Goal: Transaction & Acquisition: Download file/media

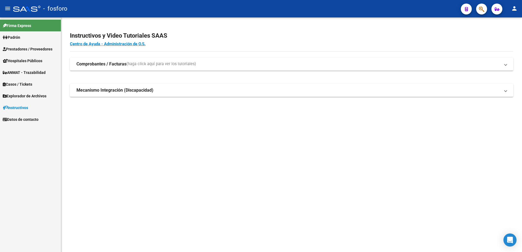
click at [26, 35] on link "Padrón" at bounding box center [30, 37] width 61 height 12
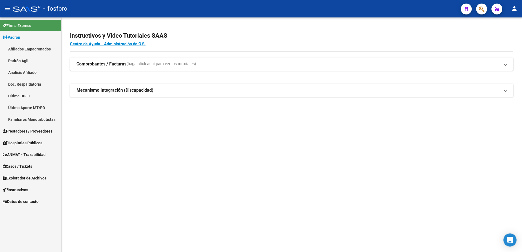
drag, startPoint x: 23, startPoint y: 97, endPoint x: 55, endPoint y: 105, distance: 33.8
click at [23, 97] on link "Última DDJJ" at bounding box center [30, 96] width 61 height 12
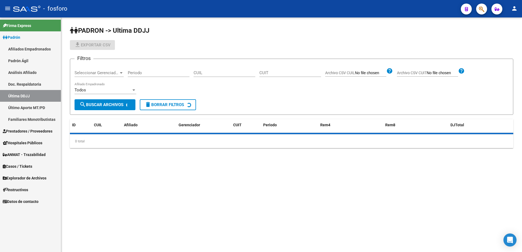
click at [209, 75] on input "CUIL" at bounding box center [224, 72] width 62 height 5
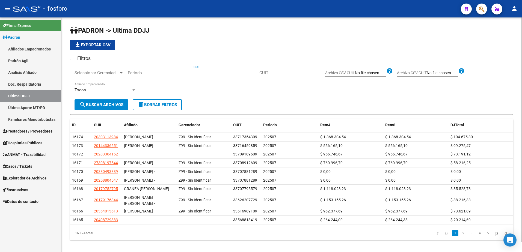
paste input "20398525982"
click at [100, 112] on form "Filtros Seleccionar Gerenciador Seleccionar Gerenciador Periodo 20398525982 CUI…" at bounding box center [291, 87] width 443 height 56
click at [96, 106] on span "search Buscar Archivos" at bounding box center [101, 104] width 44 height 5
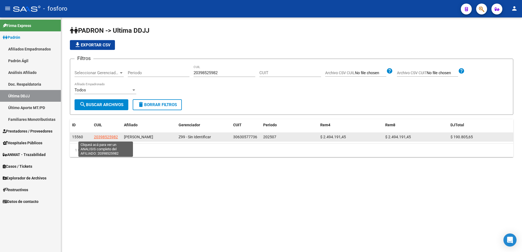
click at [106, 136] on span "20398525982" at bounding box center [106, 137] width 24 height 4
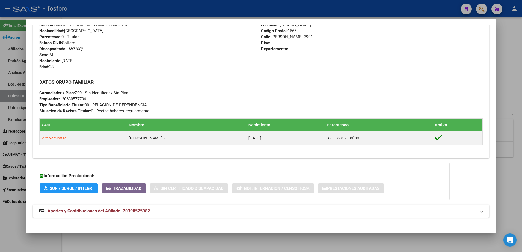
scroll to position [216, 0]
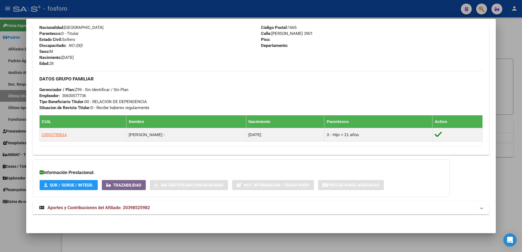
click at [508, 118] on div at bounding box center [261, 126] width 522 height 252
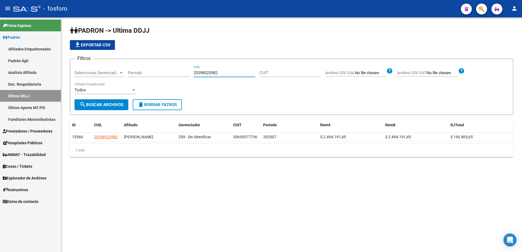
drag, startPoint x: 219, startPoint y: 74, endPoint x: 179, endPoint y: 74, distance: 40.1
click at [179, 74] on div "Filtros Seleccionar Gerenciador Seleccionar Gerenciador Periodo 20398525982 CUI…" at bounding box center [292, 81] width 434 height 36
paste input "3363242669"
type input "23363242669"
click at [114, 102] on button "search Buscar Archivos" at bounding box center [102, 104] width 54 height 11
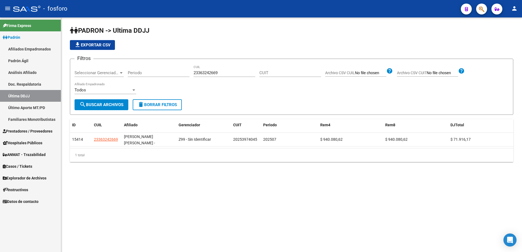
click at [26, 131] on span "Prestadores / Proveedores" at bounding box center [28, 131] width 50 height 6
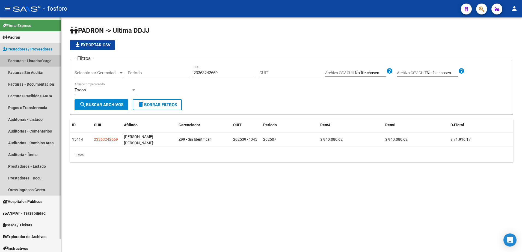
click at [21, 59] on link "Facturas - Listado/Carga" at bounding box center [30, 61] width 61 height 12
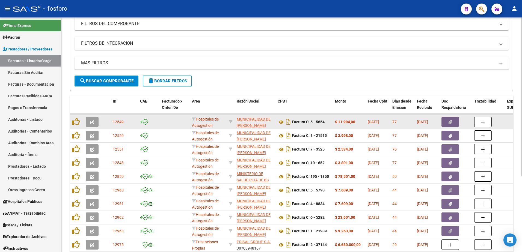
scroll to position [82, 0]
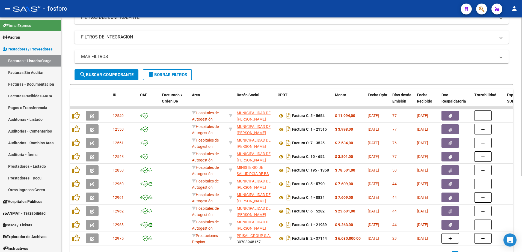
click at [427, 100] on span "Fecha Recibido" at bounding box center [424, 98] width 15 height 11
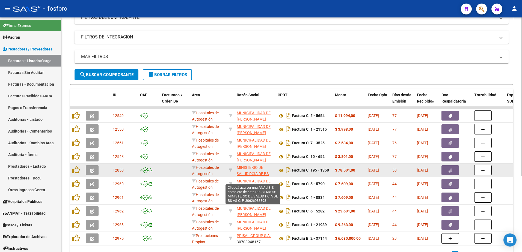
click at [245, 168] on span "MINISTERIO DE SALUD PCIA DE BS AS O. P." at bounding box center [253, 173] width 32 height 17
type textarea "30626983398"
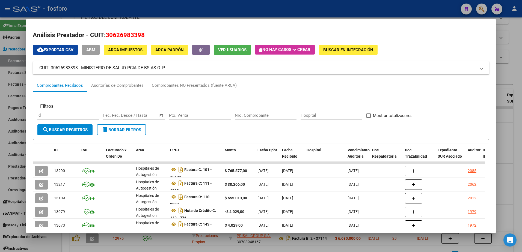
click at [503, 27] on div at bounding box center [261, 126] width 522 height 252
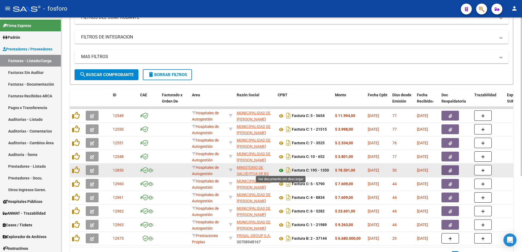
click at [281, 170] on icon at bounding box center [281, 170] width 7 height 7
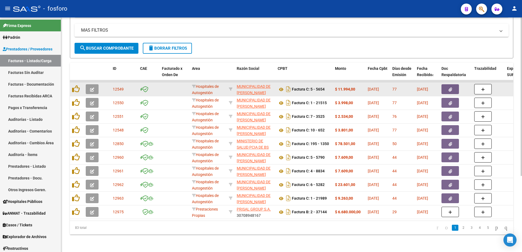
scroll to position [112, 0]
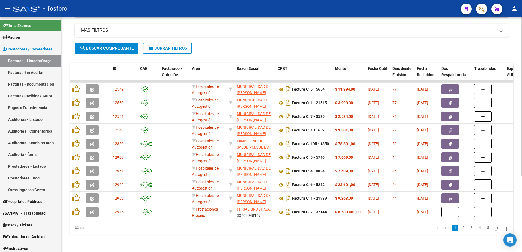
click at [460, 230] on link "2" at bounding box center [463, 228] width 7 height 6
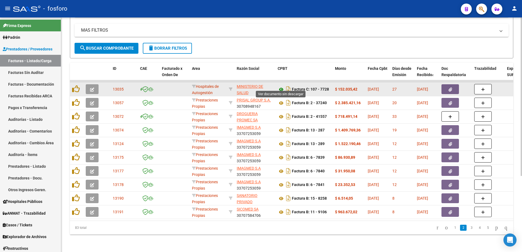
click at [280, 86] on icon at bounding box center [281, 89] width 7 height 7
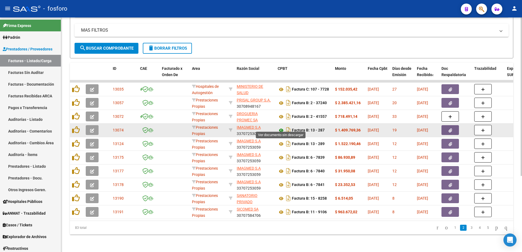
click at [279, 127] on icon at bounding box center [281, 130] width 7 height 7
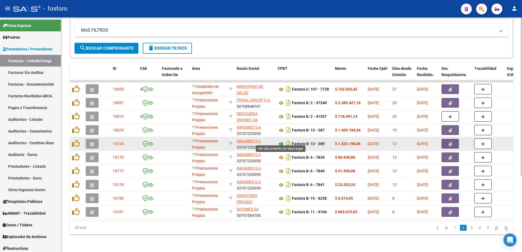
click at [280, 141] on icon at bounding box center [281, 144] width 7 height 7
click at [289, 140] on icon "Descargar documento" at bounding box center [288, 143] width 7 height 9
click at [282, 141] on icon at bounding box center [281, 144] width 7 height 7
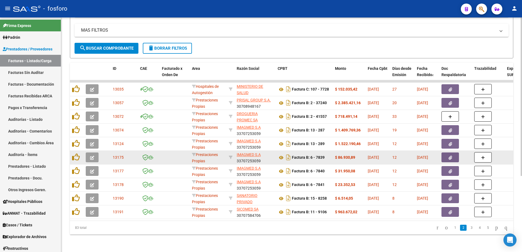
click at [449, 156] on icon "button" at bounding box center [450, 158] width 4 height 4
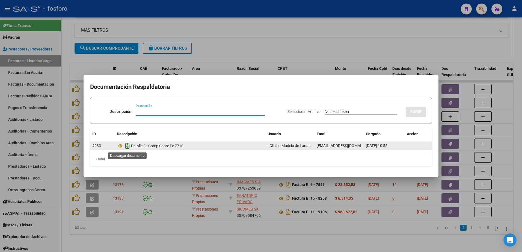
click at [126, 147] on icon "Descargar documento" at bounding box center [127, 146] width 7 height 9
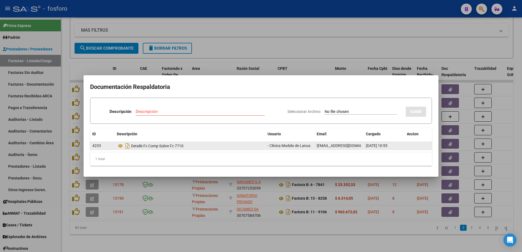
click at [438, 47] on div at bounding box center [261, 126] width 522 height 252
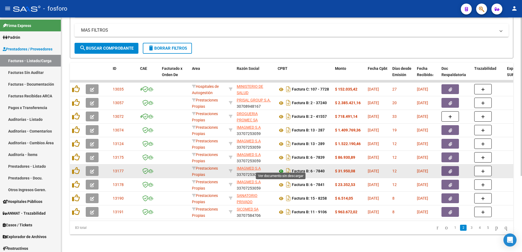
click at [282, 168] on icon at bounding box center [281, 171] width 7 height 7
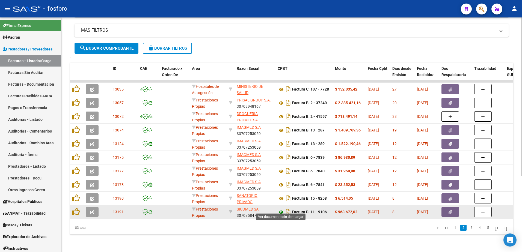
click at [281, 210] on icon at bounding box center [281, 212] width 7 height 7
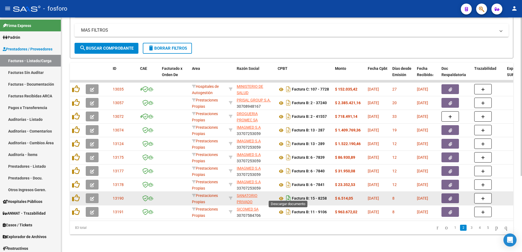
click at [288, 195] on icon "Descargar documento" at bounding box center [288, 198] width 7 height 9
click at [455, 193] on button "button" at bounding box center [449, 198] width 17 height 10
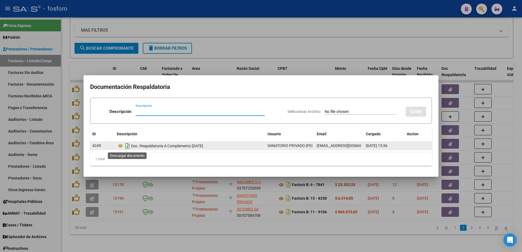
click at [128, 147] on icon "Descargar documento" at bounding box center [127, 146] width 7 height 9
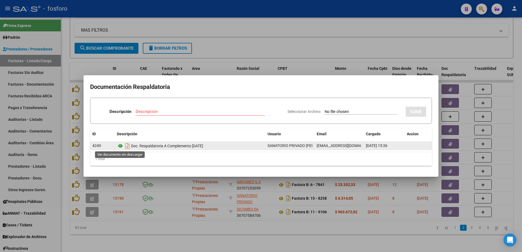
click at [122, 145] on icon at bounding box center [120, 146] width 7 height 7
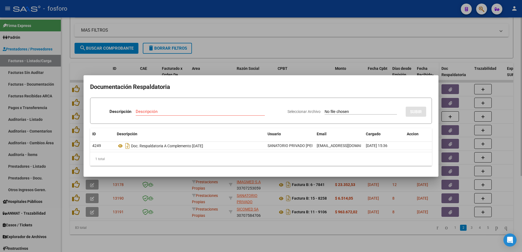
click at [432, 61] on div at bounding box center [261, 126] width 522 height 252
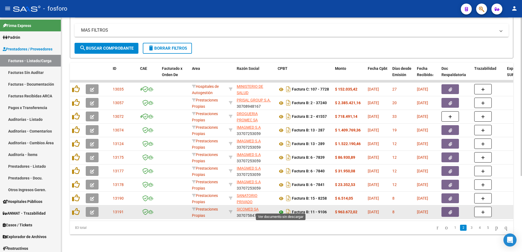
click at [281, 209] on icon at bounding box center [281, 212] width 7 height 7
click at [288, 209] on icon "Descargar documento" at bounding box center [288, 212] width 7 height 9
click at [453, 209] on button "button" at bounding box center [449, 212] width 17 height 10
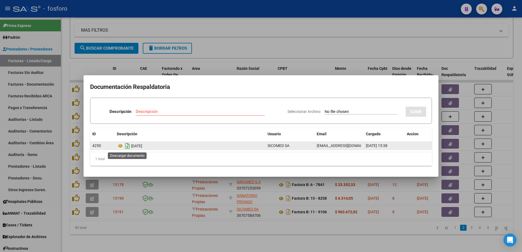
click at [128, 148] on icon "Descargar documento" at bounding box center [127, 146] width 7 height 9
click at [122, 147] on icon at bounding box center [120, 146] width 7 height 7
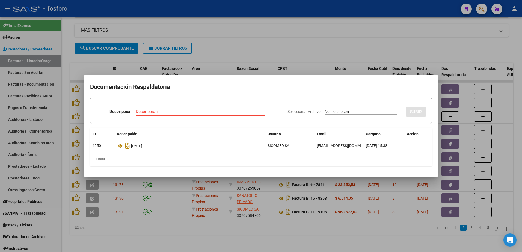
click at [337, 41] on div at bounding box center [261, 126] width 522 height 252
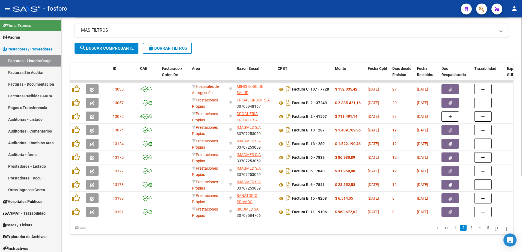
click at [468, 228] on link "3" at bounding box center [471, 228] width 7 height 6
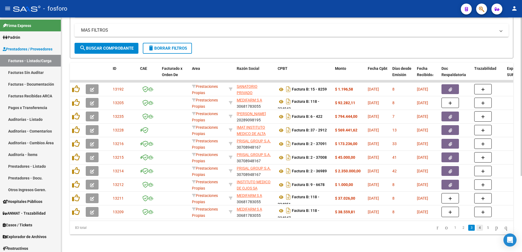
click at [476, 229] on link "4" at bounding box center [479, 228] width 7 height 6
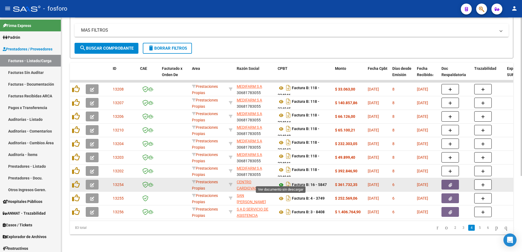
click at [282, 182] on icon at bounding box center [281, 185] width 7 height 7
click at [443, 183] on button "button" at bounding box center [449, 185] width 17 height 10
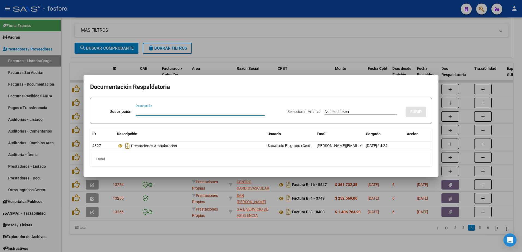
click at [515, 105] on div at bounding box center [261, 126] width 522 height 252
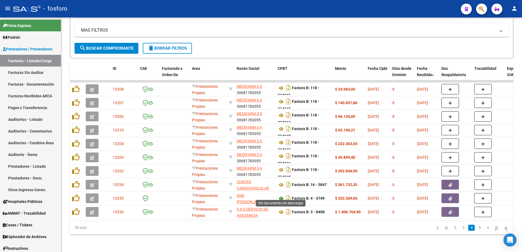
click at [281, 196] on icon at bounding box center [281, 198] width 7 height 7
click at [449, 197] on icon "button" at bounding box center [450, 199] width 4 height 4
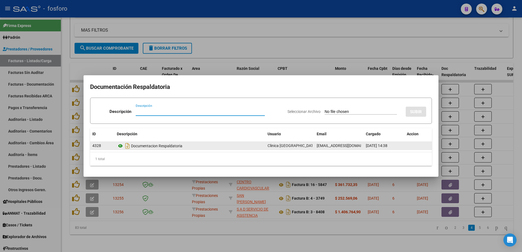
click at [122, 148] on icon at bounding box center [120, 146] width 7 height 7
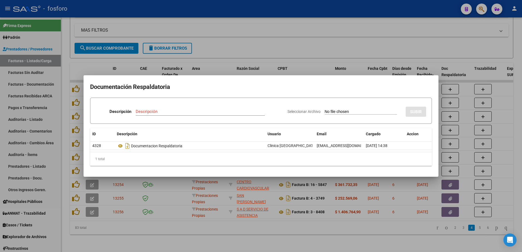
click at [440, 50] on div at bounding box center [261, 126] width 522 height 252
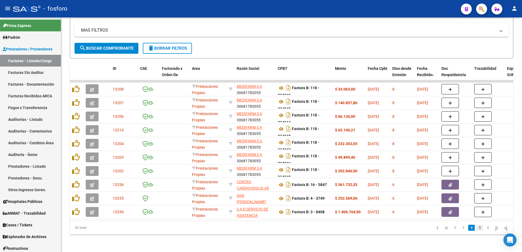
click at [476, 225] on link "5" at bounding box center [479, 228] width 7 height 6
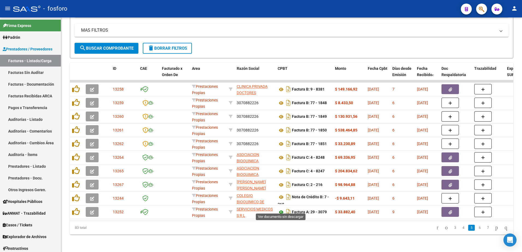
click at [283, 210] on icon at bounding box center [281, 212] width 7 height 7
click at [476, 228] on link "6" at bounding box center [479, 228] width 7 height 6
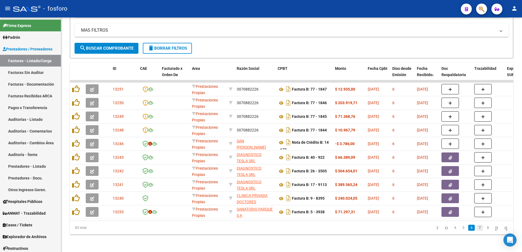
click at [476, 229] on link "7" at bounding box center [479, 228] width 7 height 6
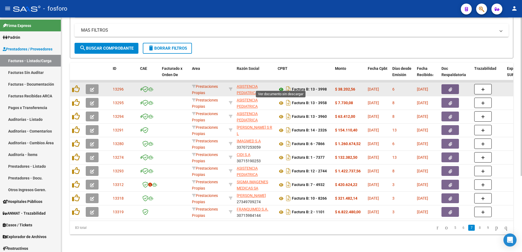
click at [282, 86] on icon at bounding box center [281, 89] width 7 height 7
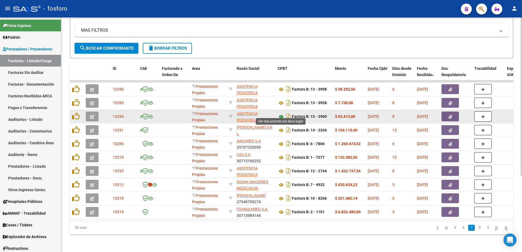
click at [282, 114] on icon at bounding box center [281, 117] width 7 height 7
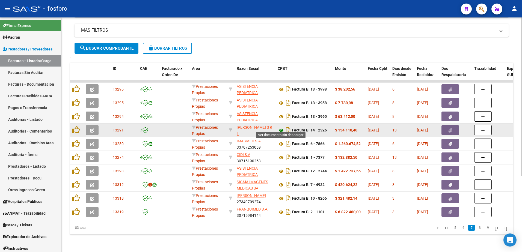
click at [281, 127] on icon at bounding box center [281, 130] width 7 height 7
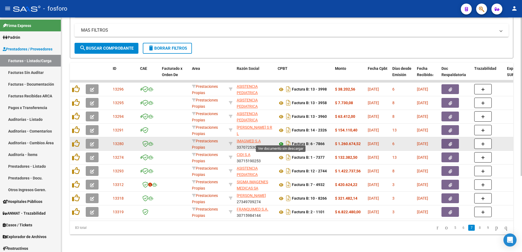
click at [281, 141] on icon at bounding box center [281, 144] width 7 height 7
click at [288, 141] on icon "Descargar documento" at bounding box center [288, 143] width 7 height 9
click at [514, 157] on div "Video tutorial PRESTADORES -> Listado de CPBTs Emitidos por Prestadores / Prove…" at bounding box center [291, 80] width 461 height 343
click at [445, 139] on button "button" at bounding box center [449, 144] width 17 height 10
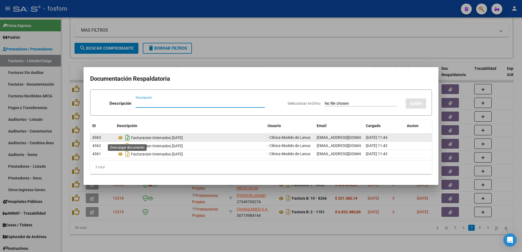
click at [129, 138] on icon "Descargar documento" at bounding box center [127, 137] width 7 height 9
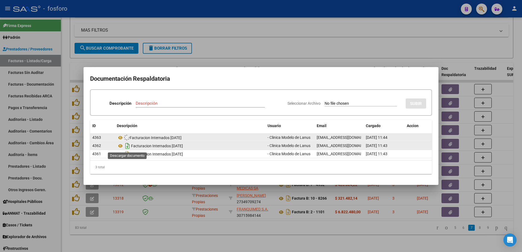
click at [127, 145] on icon "Descargar documento" at bounding box center [127, 146] width 7 height 9
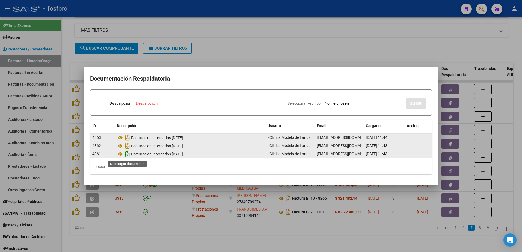
click at [128, 154] on icon "Descargar documento" at bounding box center [127, 154] width 7 height 9
click at [224, 244] on div at bounding box center [261, 126] width 522 height 252
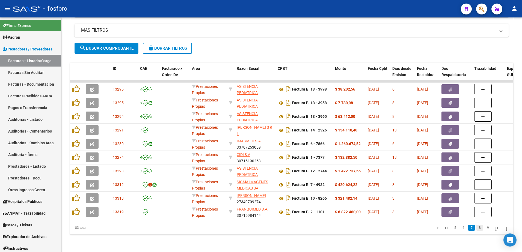
click at [476, 228] on link "8" at bounding box center [479, 228] width 7 height 6
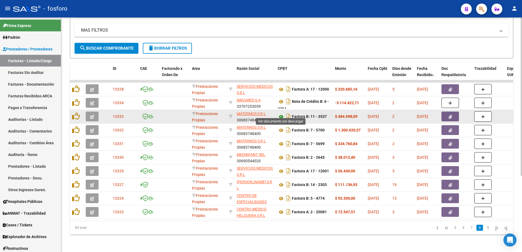
click at [282, 114] on icon at bounding box center [281, 117] width 7 height 7
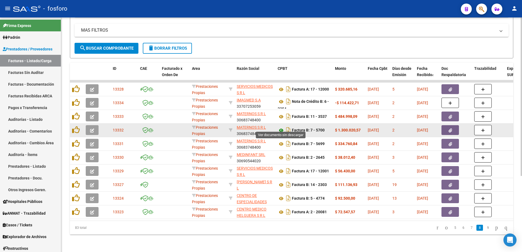
click at [281, 127] on icon at bounding box center [281, 130] width 7 height 7
click at [290, 127] on icon "Descargar documento" at bounding box center [288, 130] width 7 height 9
click at [495, 129] on div at bounding box center [488, 130] width 28 height 10
click at [445, 127] on button "button" at bounding box center [449, 130] width 17 height 10
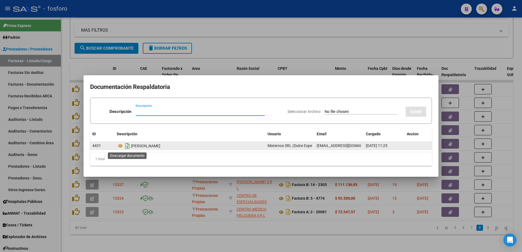
click at [128, 148] on icon "Descargar documento" at bounding box center [127, 146] width 7 height 9
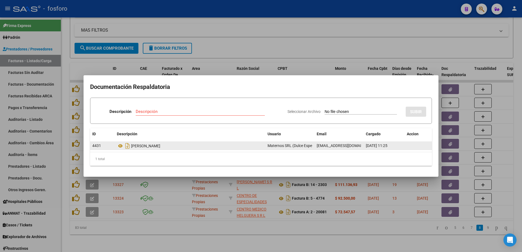
click at [514, 128] on div at bounding box center [261, 126] width 522 height 252
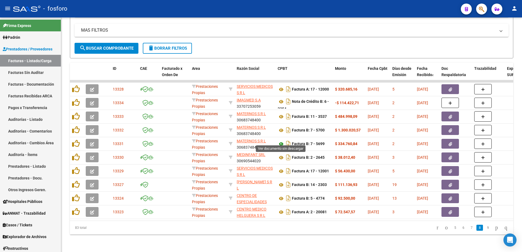
click at [281, 141] on icon at bounding box center [281, 144] width 7 height 7
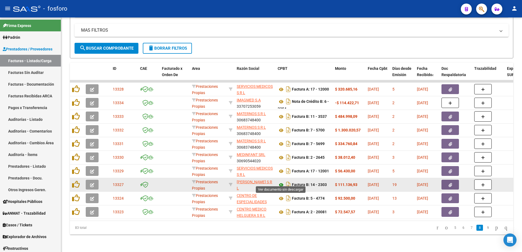
click at [281, 182] on icon at bounding box center [281, 185] width 7 height 7
click at [444, 180] on button "button" at bounding box center [449, 185] width 17 height 10
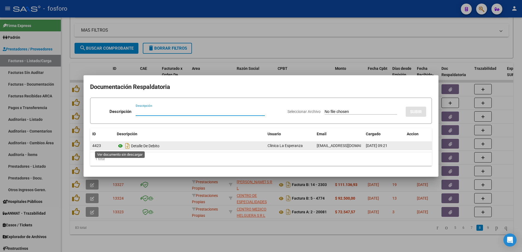
click at [122, 146] on icon at bounding box center [120, 146] width 7 height 7
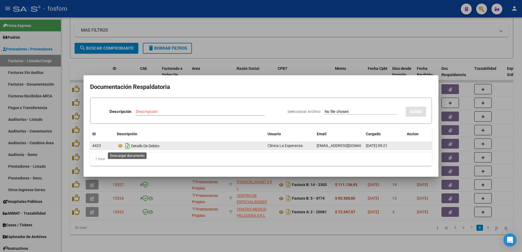
click at [128, 146] on icon "Descargar documento" at bounding box center [127, 146] width 7 height 9
click at [273, 186] on div at bounding box center [261, 126] width 522 height 252
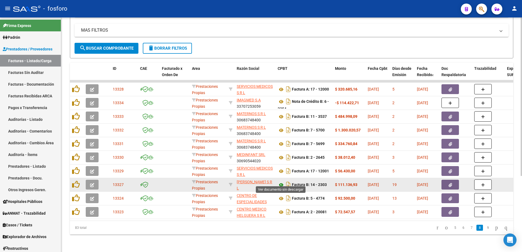
click at [282, 183] on icon at bounding box center [281, 185] width 7 height 7
click at [285, 181] on icon "Descargar documento" at bounding box center [288, 184] width 7 height 9
click at [486, 229] on li "9" at bounding box center [488, 227] width 8 height 9
click at [484, 229] on link "9" at bounding box center [487, 228] width 7 height 6
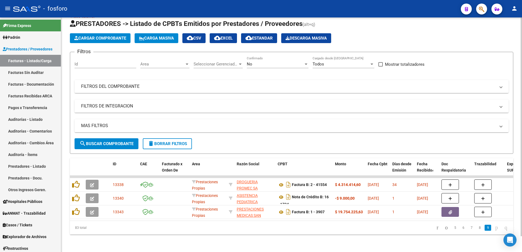
scroll to position [17, 0]
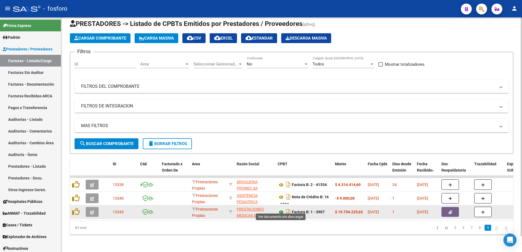
click at [282, 209] on icon at bounding box center [281, 212] width 7 height 7
click at [287, 208] on icon "Descargar documento" at bounding box center [288, 212] width 7 height 9
click at [454, 208] on button "button" at bounding box center [449, 212] width 17 height 10
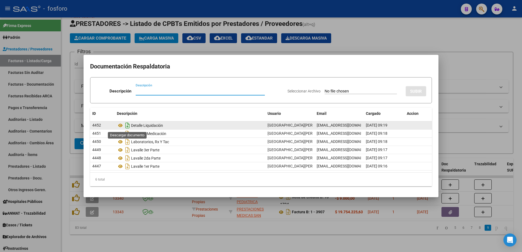
click at [128, 126] on icon "Descargar documento" at bounding box center [127, 125] width 7 height 9
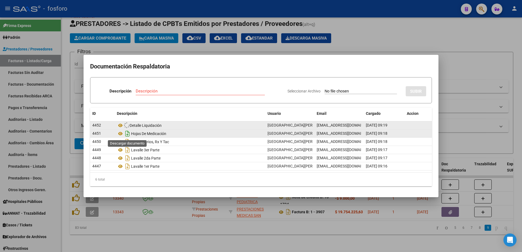
click at [129, 134] on icon "Descargar documento" at bounding box center [127, 133] width 7 height 9
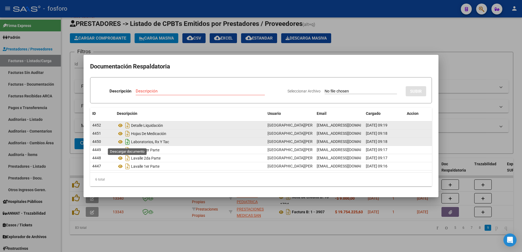
click at [126, 142] on icon "Descargar documento" at bounding box center [127, 142] width 7 height 9
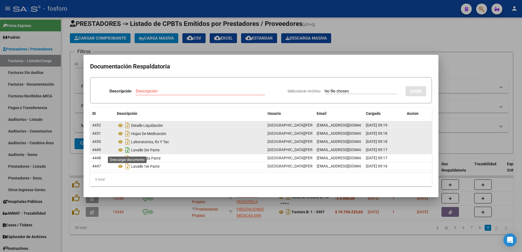
click at [127, 150] on icon "Descargar documento" at bounding box center [127, 150] width 7 height 9
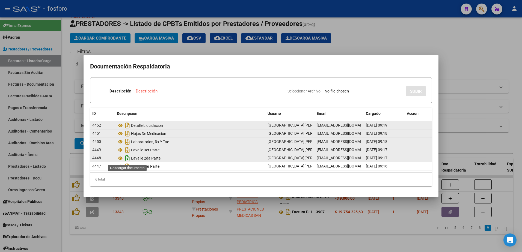
click at [127, 158] on icon "Descargar documento" at bounding box center [127, 158] width 7 height 9
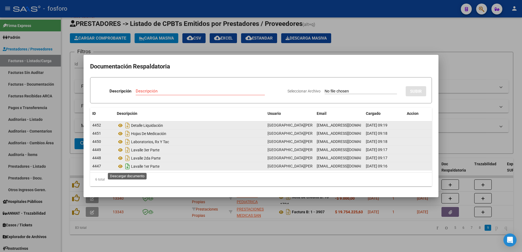
click at [126, 167] on icon "Descargar documento" at bounding box center [127, 166] width 7 height 9
